Goal: Browse casually

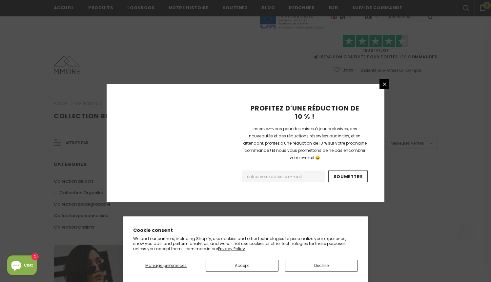
scroll to position [406, 0]
